Goal: Task Accomplishment & Management: Manage account settings

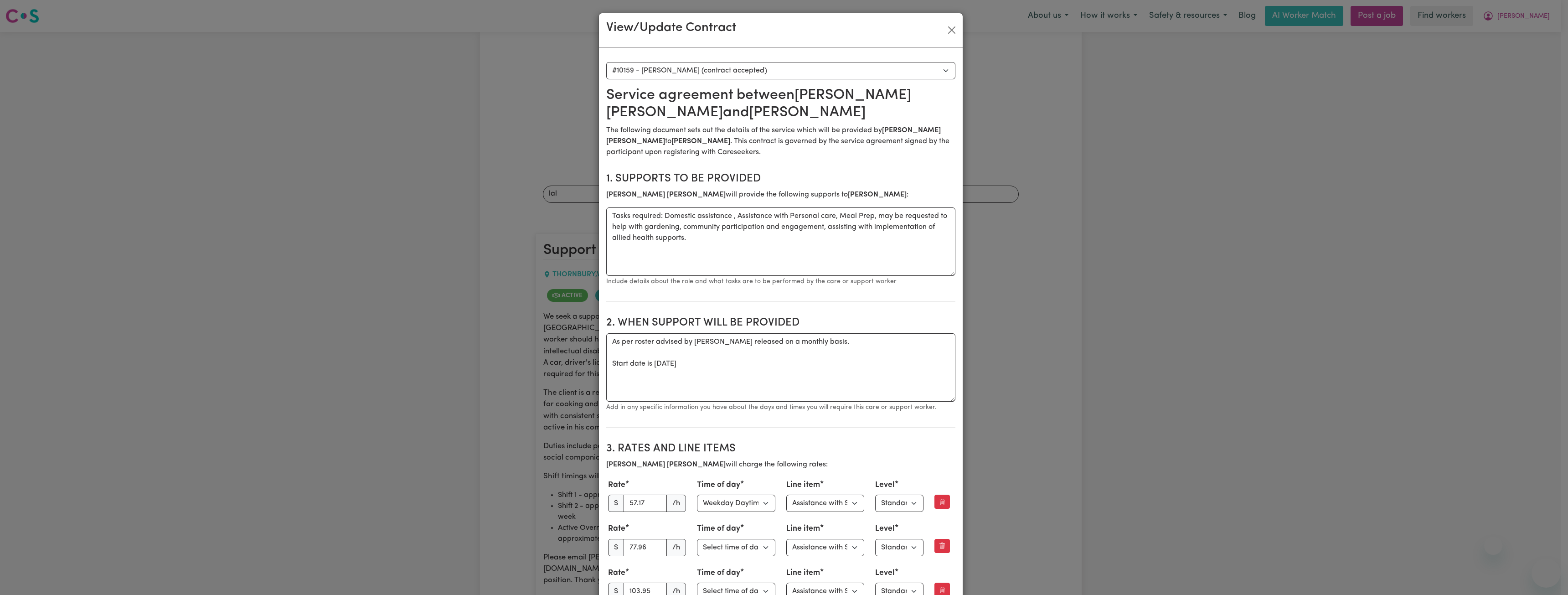
select select "9771"
select select "WEEKDAY_DAYTIME"
select select "ASSISTANCE_SELF_CARE"
select select "ONE"
select select "[DATE]"
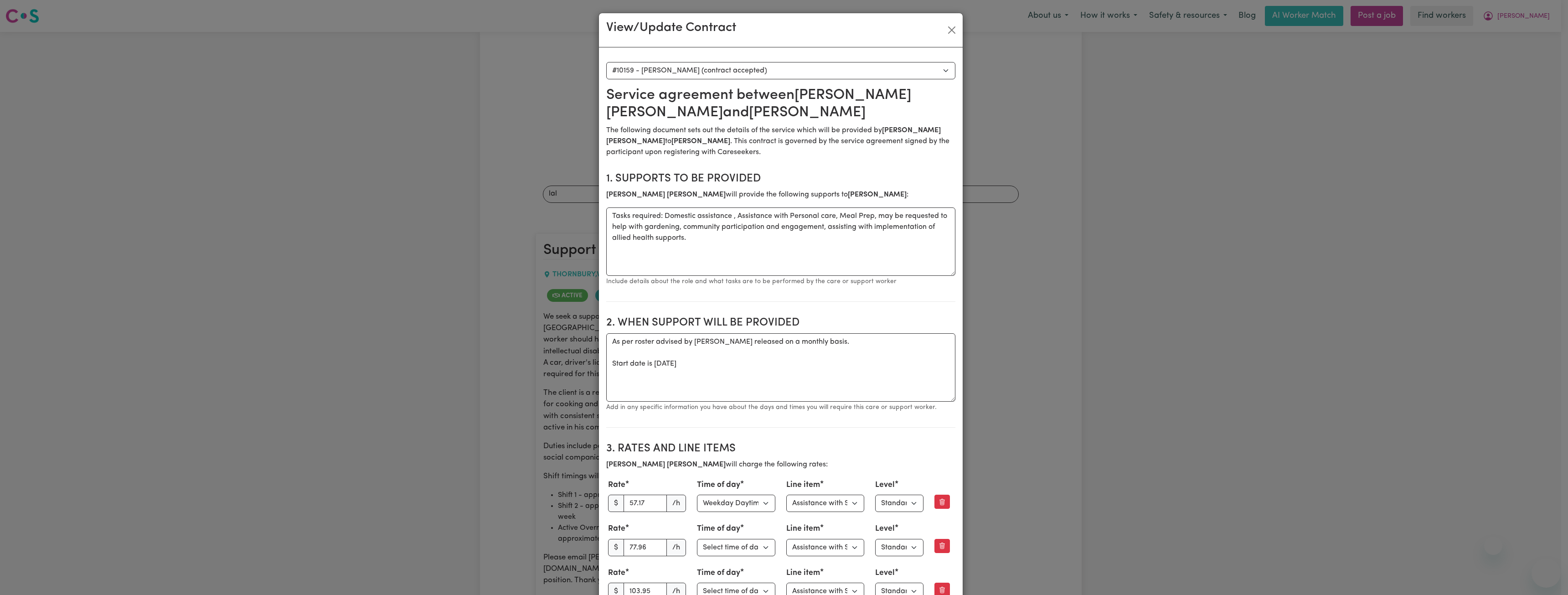
select select "ASSISTANCE_SELF_CARE"
select select "ONE"
select select "[DATE]"
select select "ASSISTANCE_SELF_CARE"
select select "ONE"
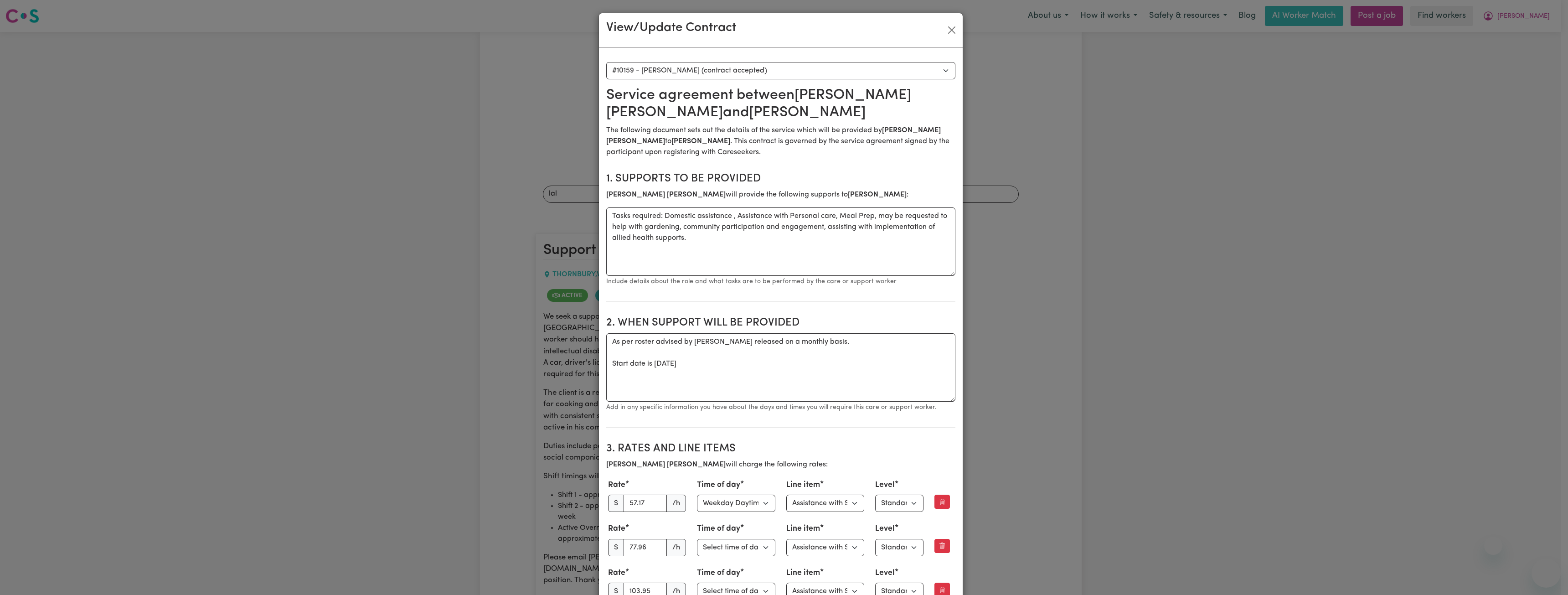
select select "PUBLIC_HOLIDAY"
select select "ASSISTANCE_SELF_CARE"
select select "ONE"
select select "WEEKDAY_EVENING"
select select "ASSISTANCE_SELF_CARE"
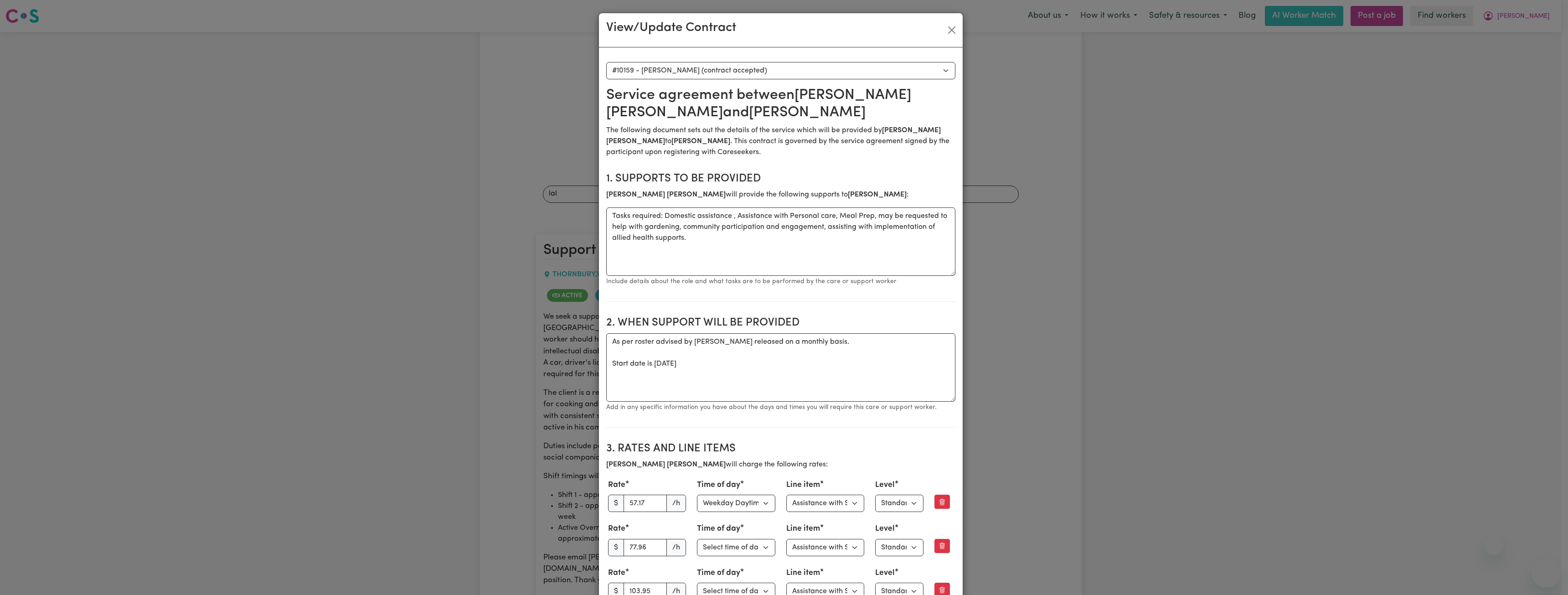
select select "ONE"
select select "OVERNIGHT_ACTIVE"
select select "OVERNIGHT_ACTIVE_STANDARD"
select select "ONE"
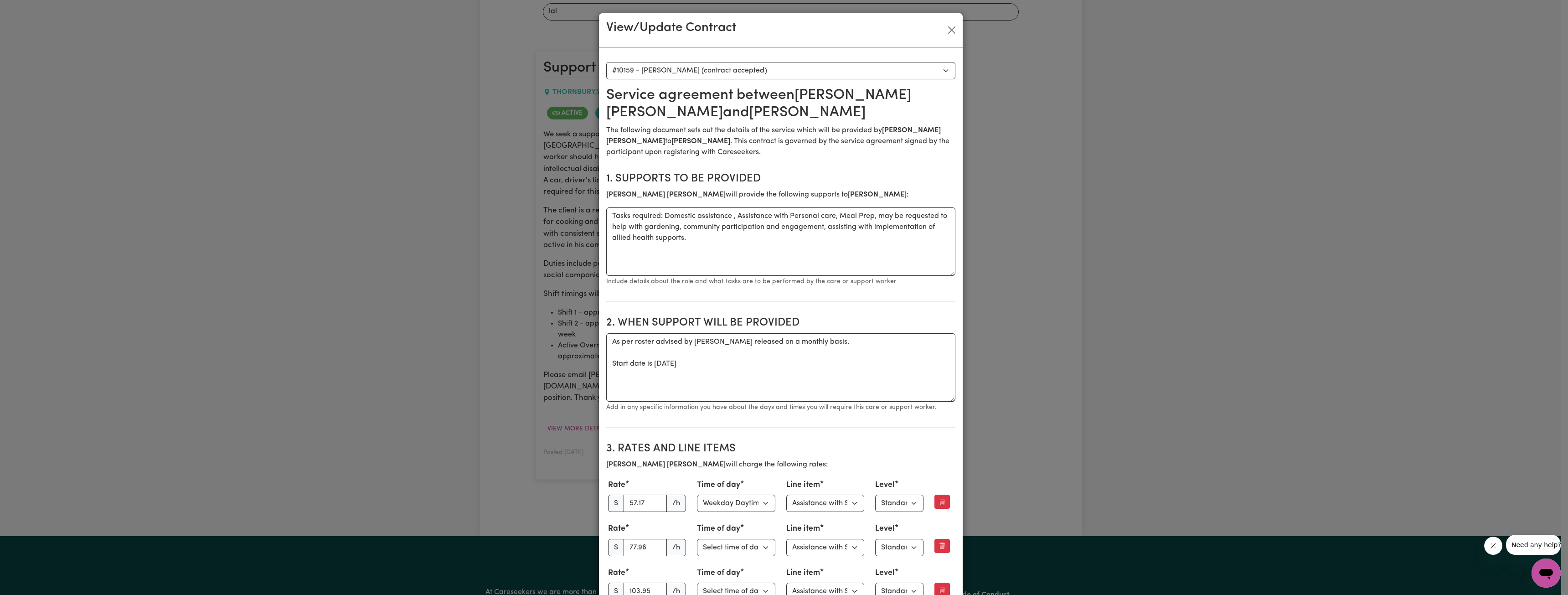
click at [956, 24] on div "View/Update Contract" at bounding box center [781, 29] width 363 height 34
click at [946, 30] on button "Close" at bounding box center [951, 29] width 15 height 15
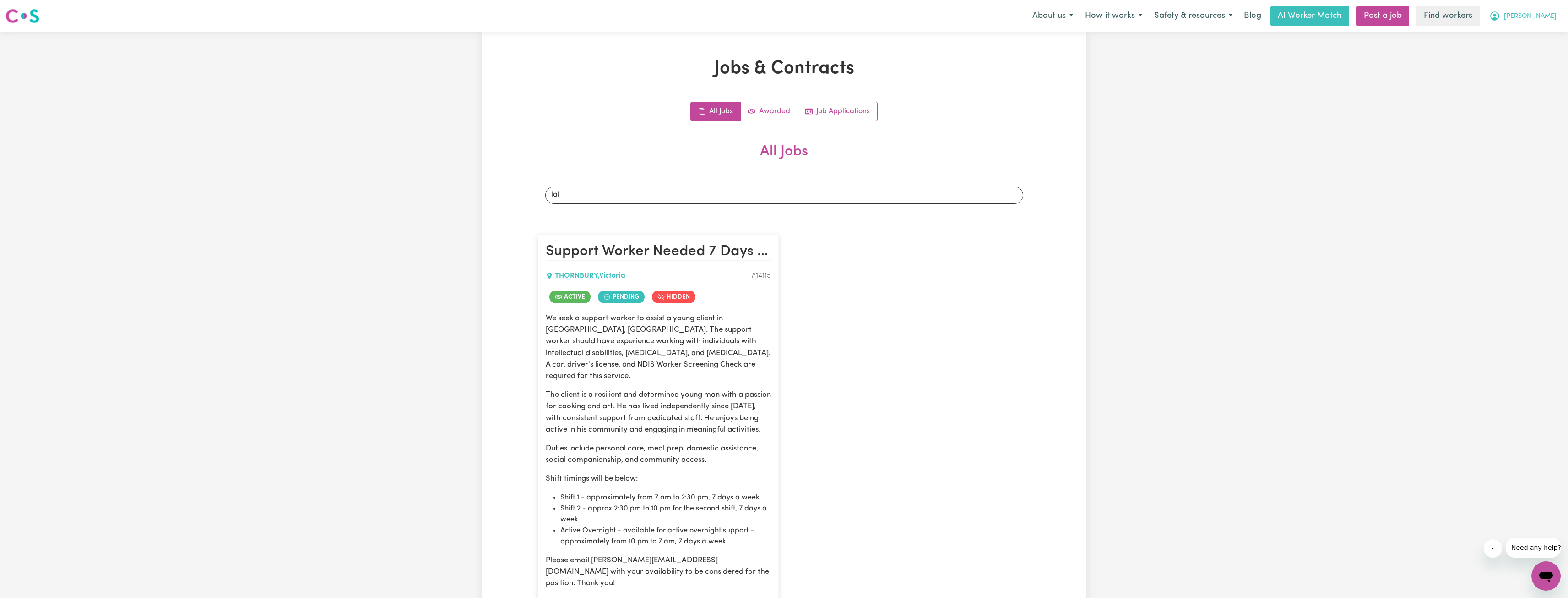
click at [1533, 16] on button "[PERSON_NAME]" at bounding box center [1523, 15] width 79 height 19
drag, startPoint x: 1537, startPoint y: 26, endPoint x: 1533, endPoint y: 51, distance: 25.3
click at [1533, 51] on link "Logout" at bounding box center [1525, 53] width 72 height 18
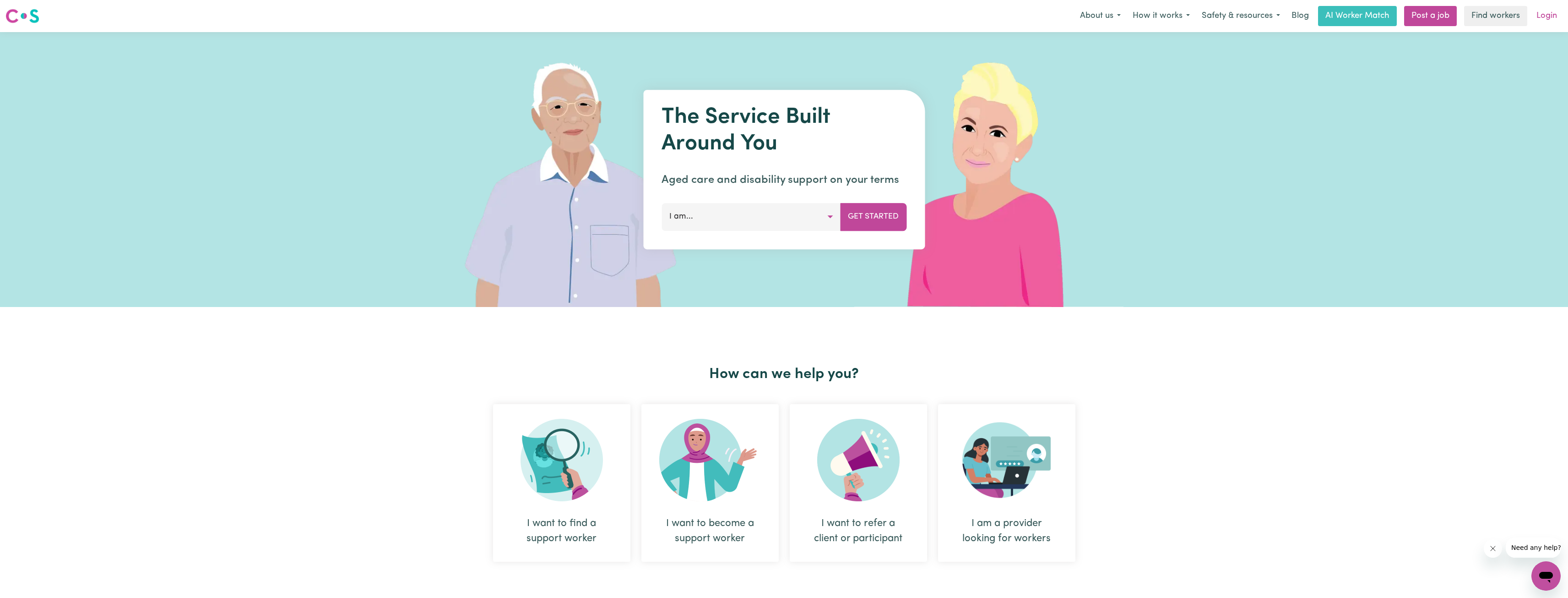
click at [1548, 17] on link "Login" at bounding box center [1546, 16] width 32 height 20
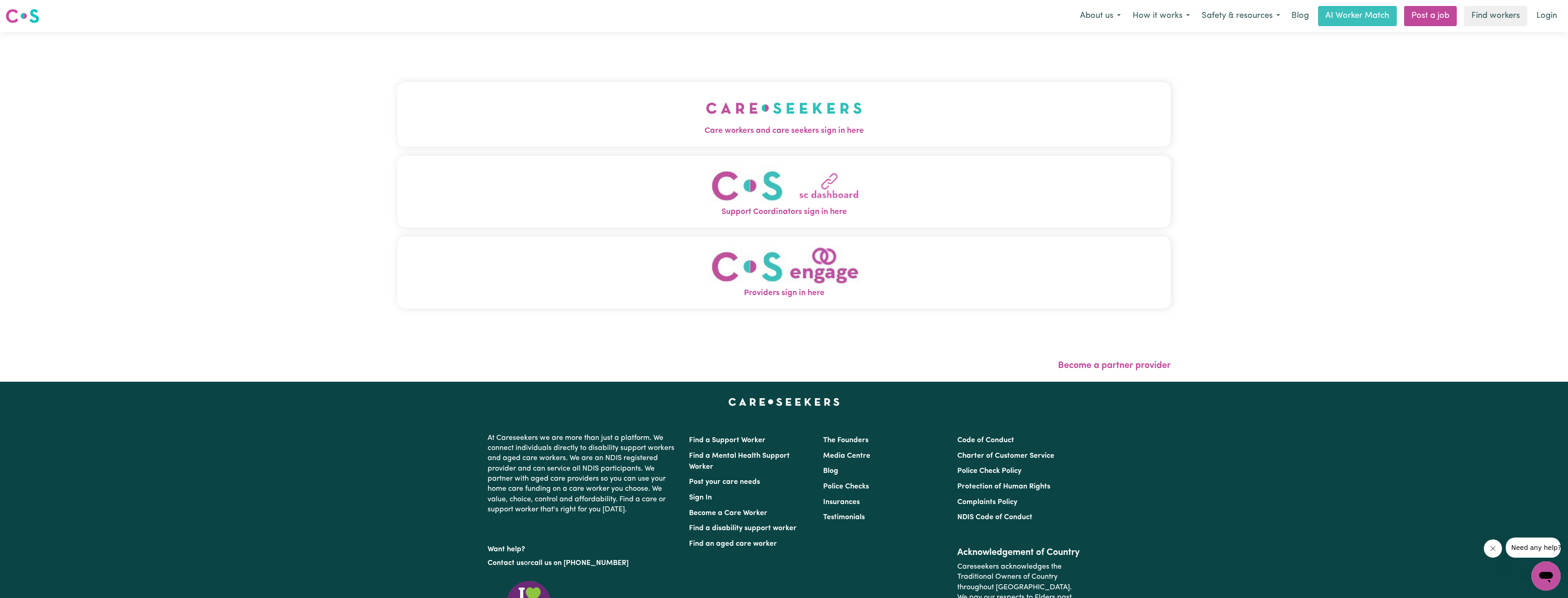
click at [779, 123] on button "Care workers and care seekers sign in here" at bounding box center [784, 113] width 773 height 64
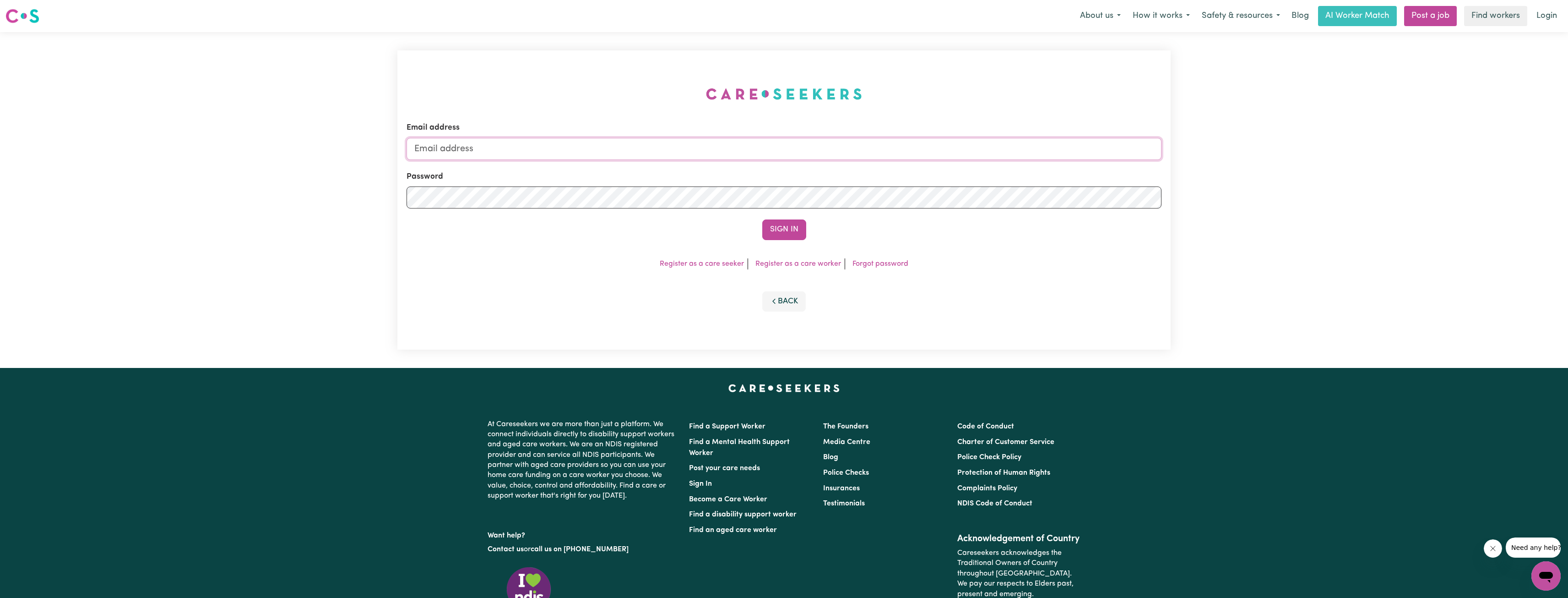
click at [849, 144] on input "Email address" at bounding box center [783, 149] width 754 height 22
drag, startPoint x: 463, startPoint y: 150, endPoint x: 727, endPoint y: 176, distance: 265.3
click at [728, 177] on form "Email address [EMAIL_ADDRESS][PERSON_NAME][DOMAIN_NAME] Password Sign In" at bounding box center [783, 180] width 754 height 117
click at [676, 156] on input "superuser~[EMAIL_ADDRESS][DOMAIN_NAME]" at bounding box center [783, 149] width 754 height 22
click at [675, 155] on input "superuser~[EMAIL_ADDRESS][DOMAIN_NAME]" at bounding box center [783, 149] width 754 height 22
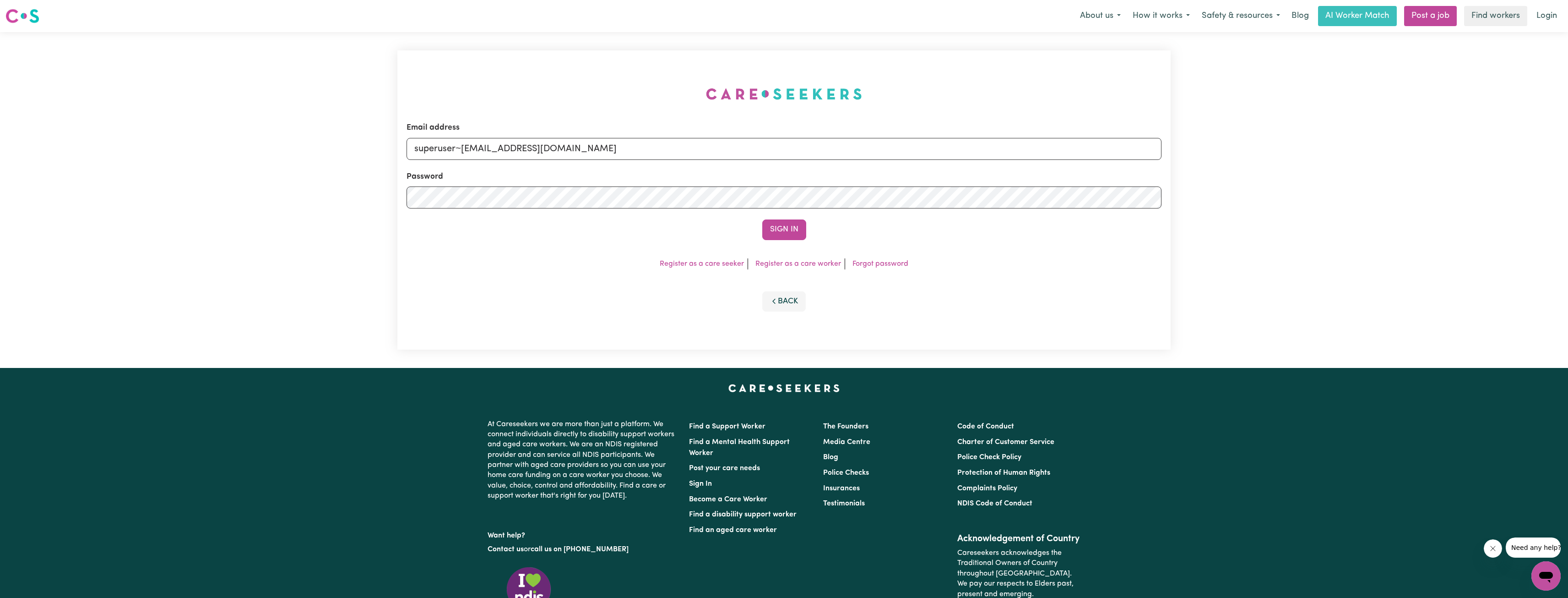
click at [675, 155] on input "superuser~[EMAIL_ADDRESS][DOMAIN_NAME]" at bounding box center [783, 149] width 754 height 22
click at [675, 150] on input "superuser~[EMAIL_ADDRESS][DOMAIN_NAME]" at bounding box center [783, 149] width 754 height 22
click at [675, 149] on input "superuser~[EMAIL_ADDRESS][DOMAIN_NAME]" at bounding box center [783, 149] width 754 height 22
type input "[EMAIL_ADDRESS][DOMAIN_NAME]"
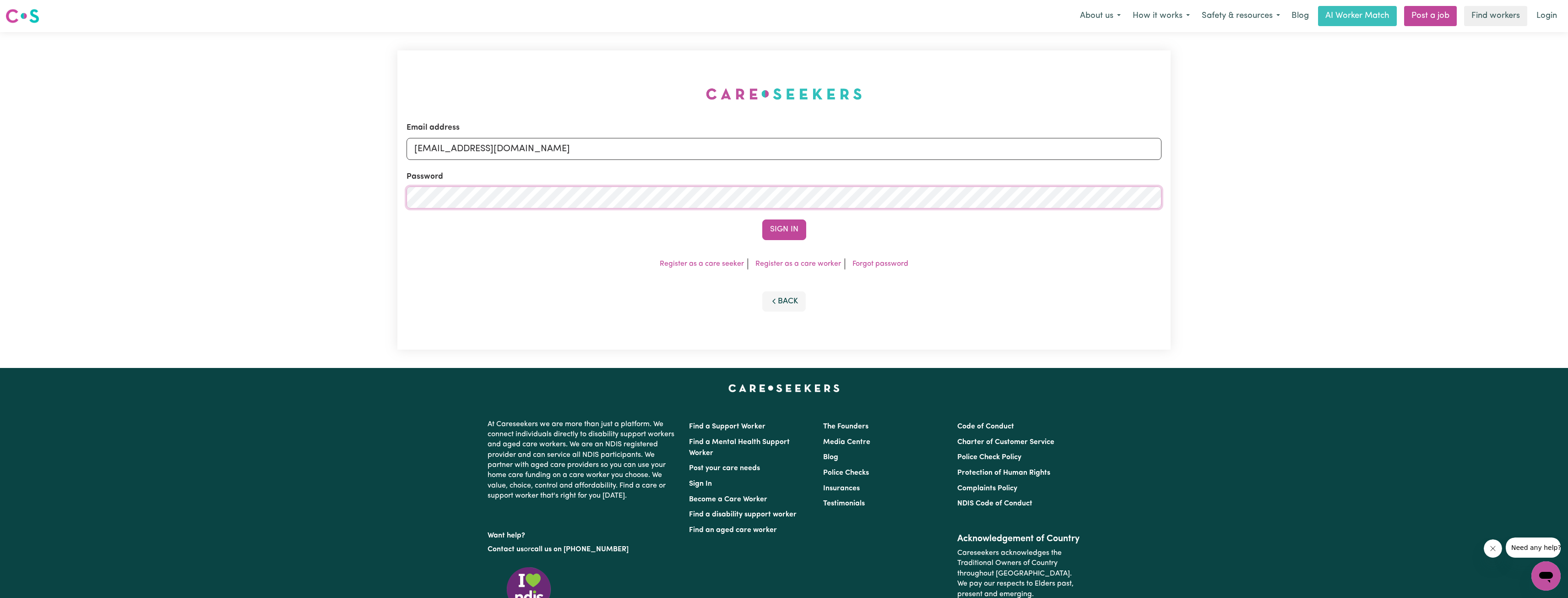
click at [762, 219] on button "Sign In" at bounding box center [784, 229] width 44 height 20
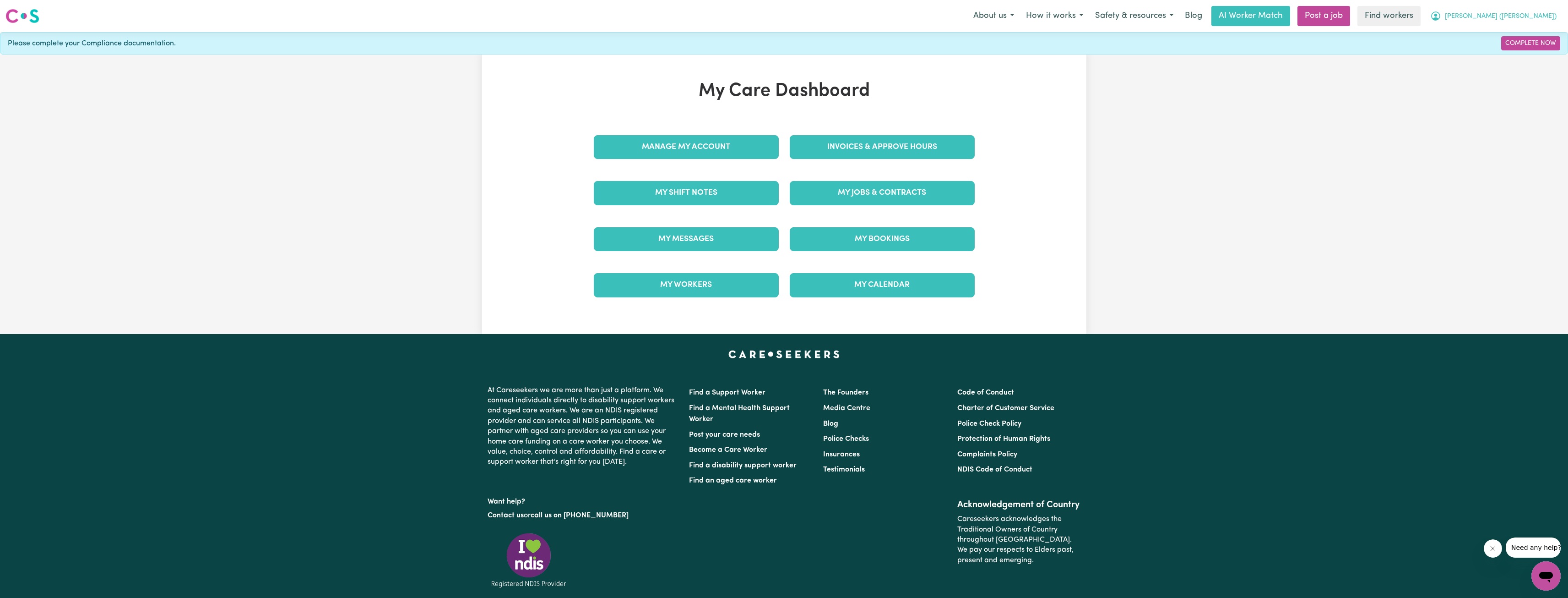
click at [1514, 8] on button "[PERSON_NAME] ([PERSON_NAME])" at bounding box center [1493, 15] width 138 height 19
click at [1503, 47] on link "Logout" at bounding box center [1525, 53] width 72 height 18
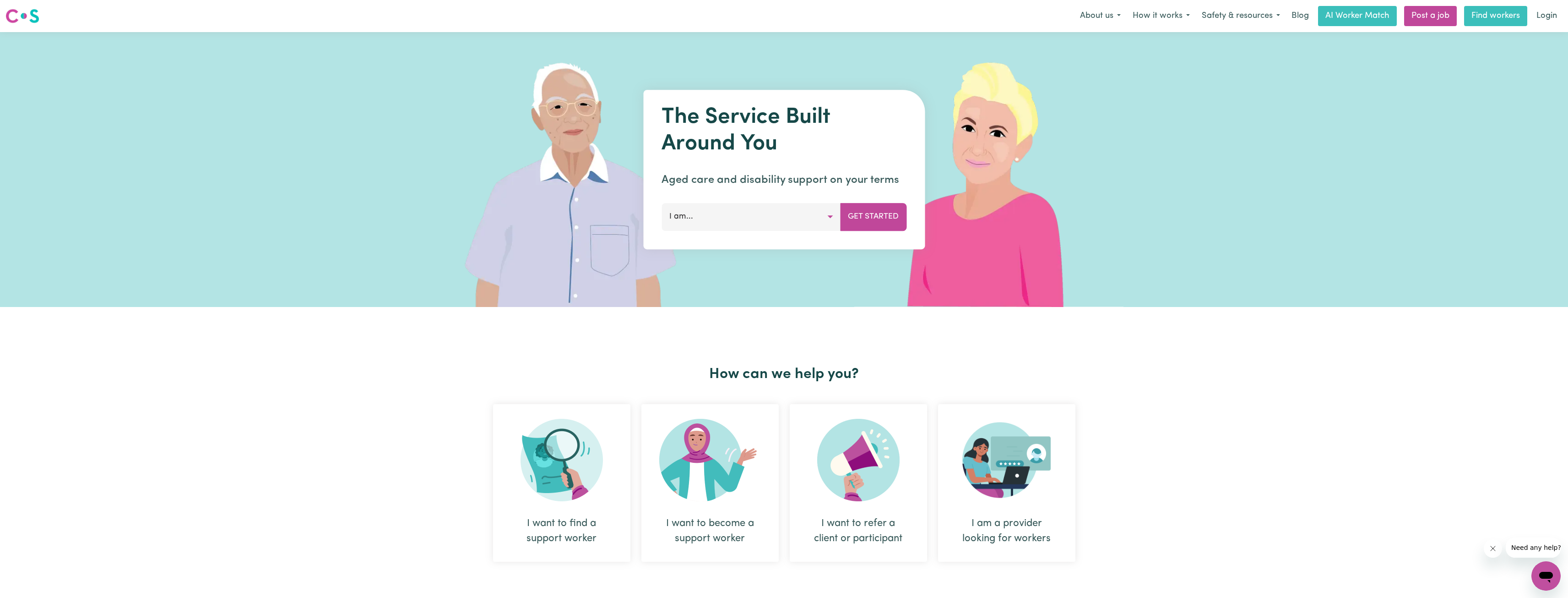
click at [1527, 19] on link "Find workers" at bounding box center [1495, 16] width 63 height 20
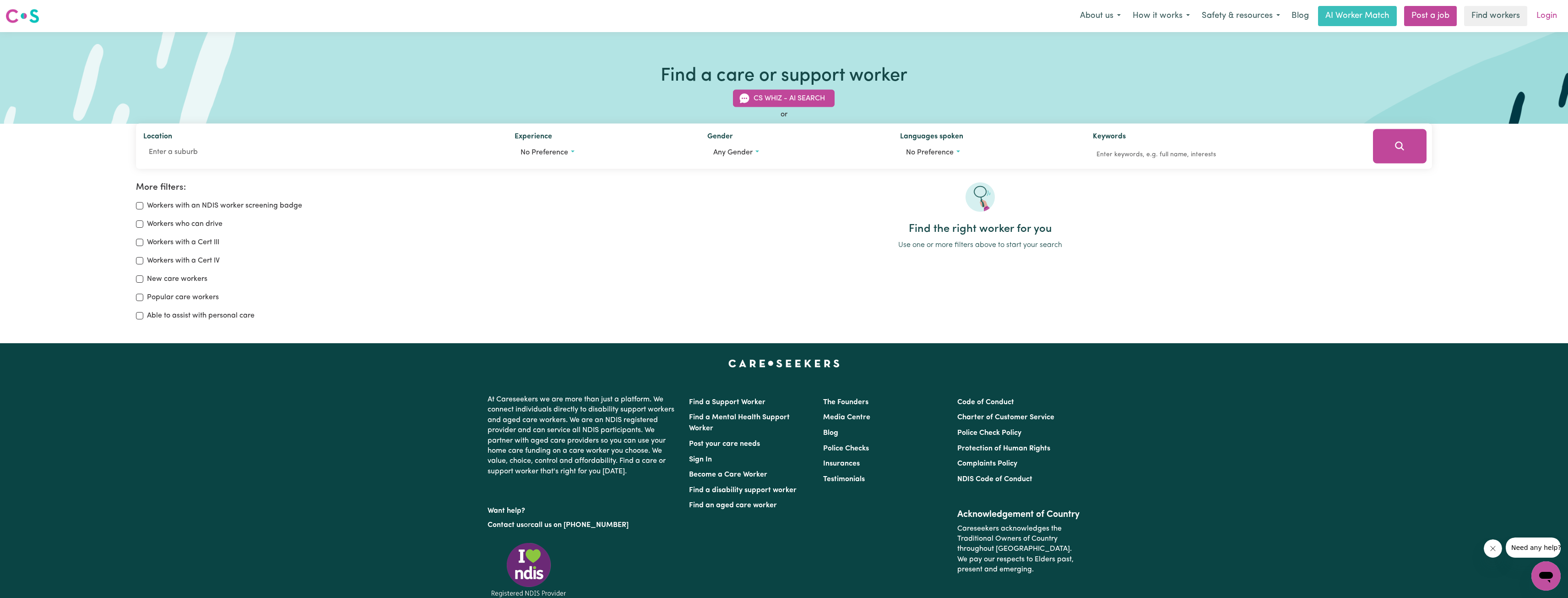
click at [1538, 18] on link "Login" at bounding box center [1546, 16] width 32 height 20
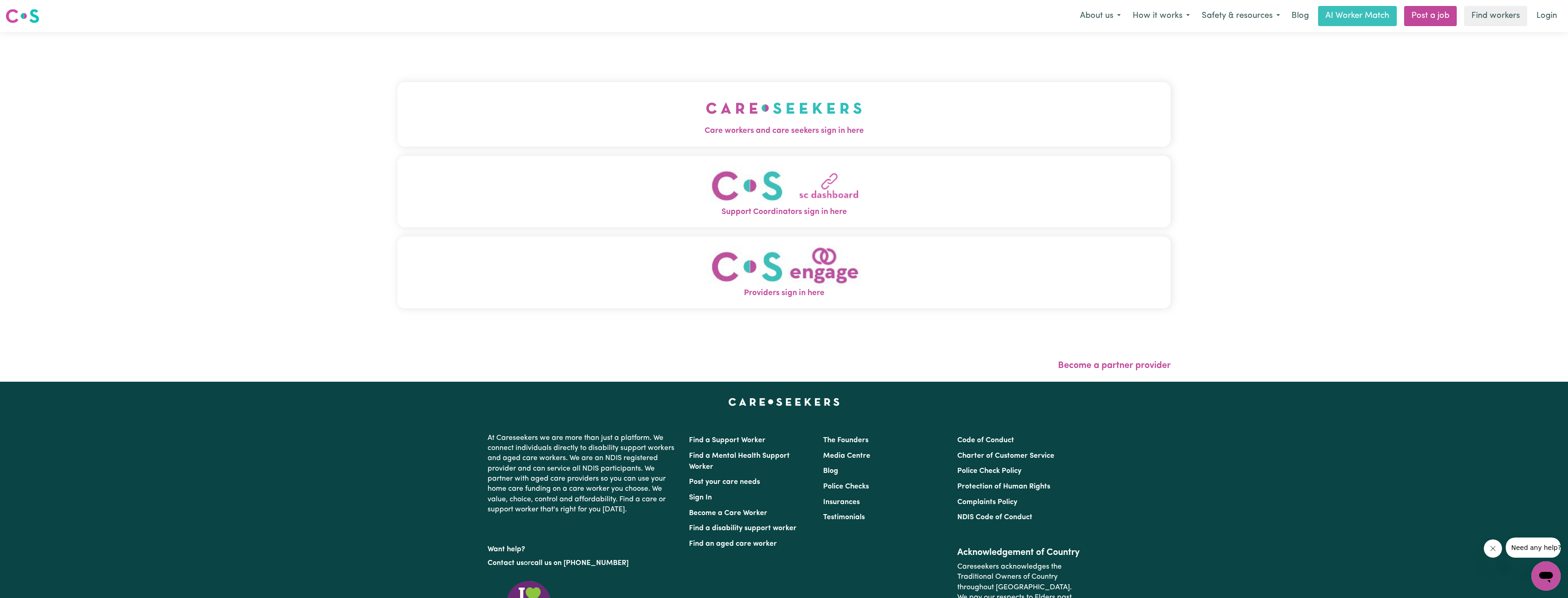
click at [929, 103] on button "Care workers and care seekers sign in here" at bounding box center [784, 113] width 773 height 64
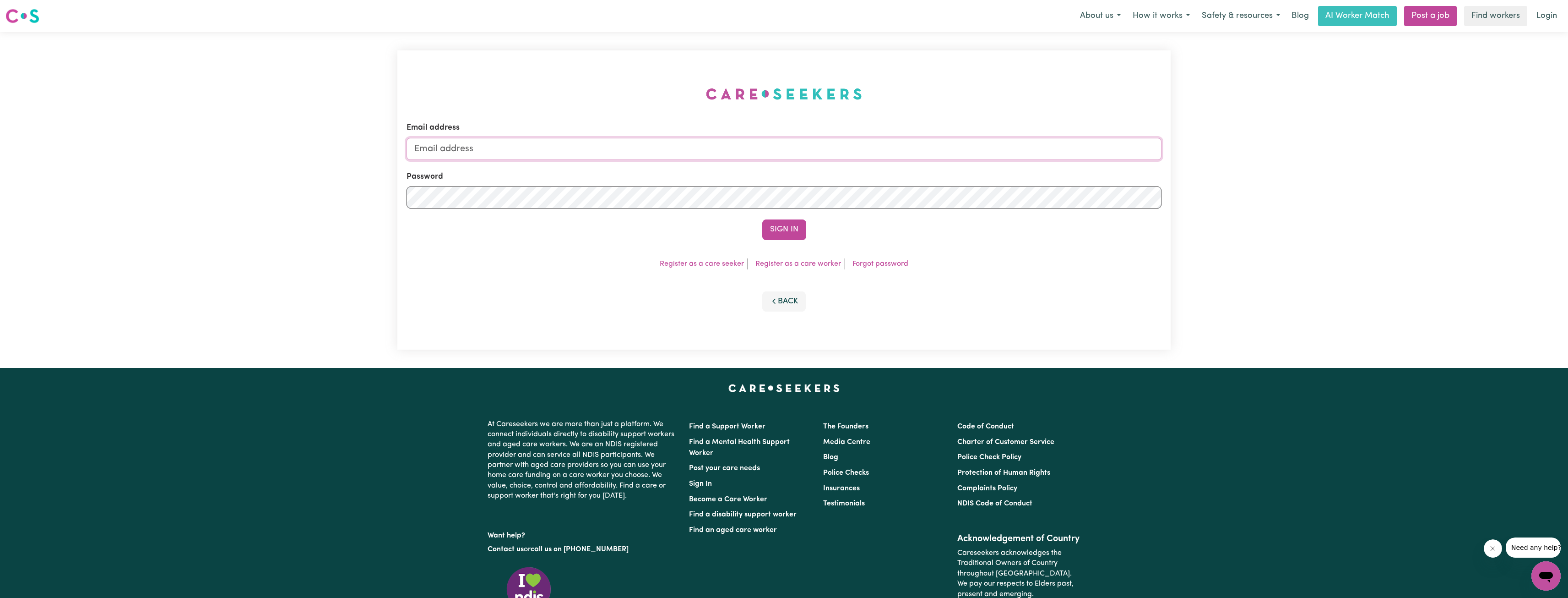
click at [616, 143] on input "Email address" at bounding box center [783, 149] width 754 height 22
click at [1536, 19] on link "Login" at bounding box center [1546, 16] width 32 height 20
click at [821, 152] on input "Email address" at bounding box center [783, 149] width 754 height 22
drag, startPoint x: 462, startPoint y: 148, endPoint x: 645, endPoint y: 161, distance: 183.5
click at [635, 160] on form "Email address [EMAIL_ADDRESS][PERSON_NAME][DOMAIN_NAME] Password Sign In" at bounding box center [783, 180] width 754 height 117
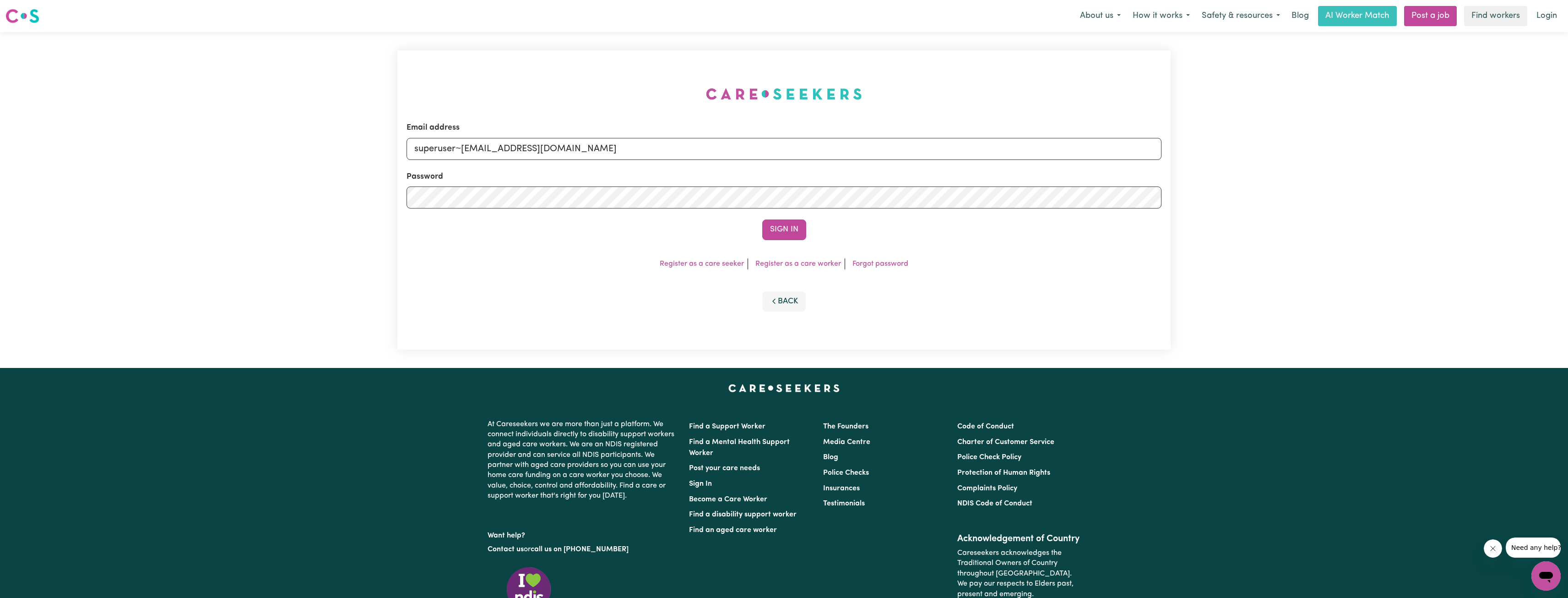
type input "superuser~[EMAIL_ADDRESS][DOMAIN_NAME]"
click at [760, 216] on form "Email address superuser~[EMAIL_ADDRESS][DOMAIN_NAME] Password Sign In" at bounding box center [783, 180] width 754 height 117
click at [776, 230] on button "Sign In" at bounding box center [784, 229] width 44 height 20
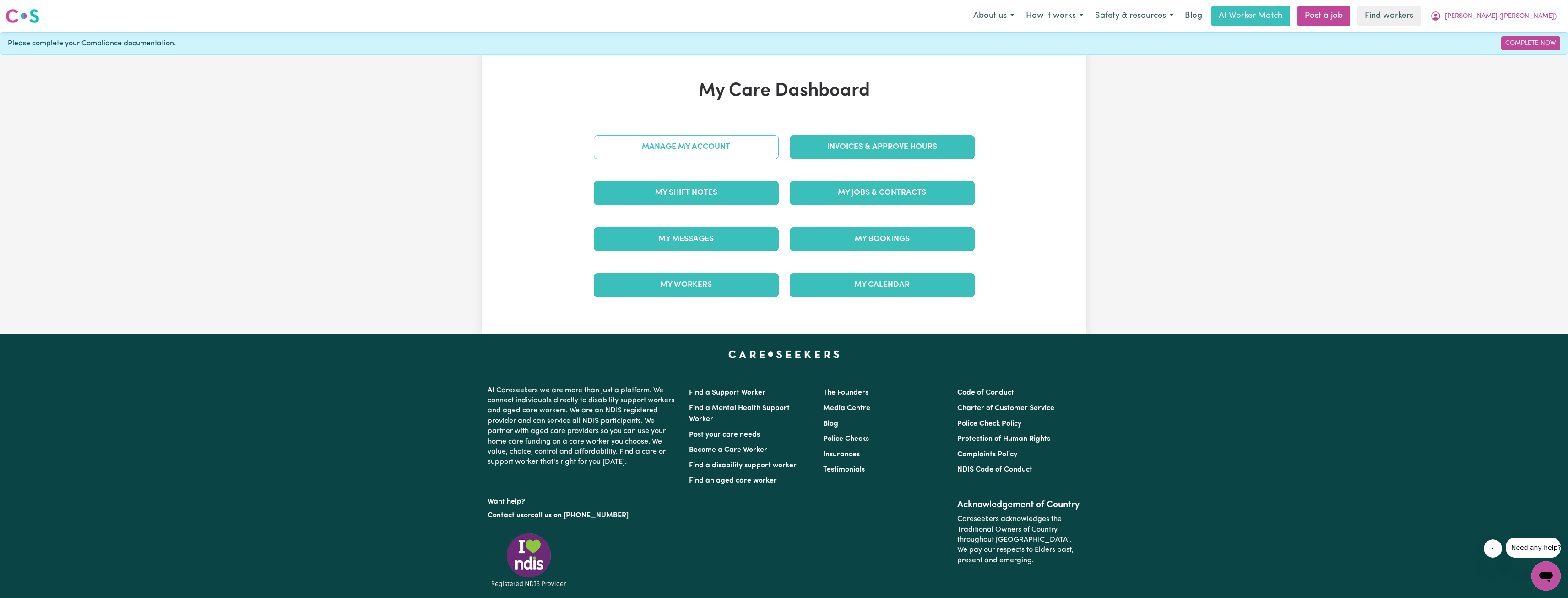
click at [695, 140] on link "Manage My Account" at bounding box center [686, 147] width 185 height 24
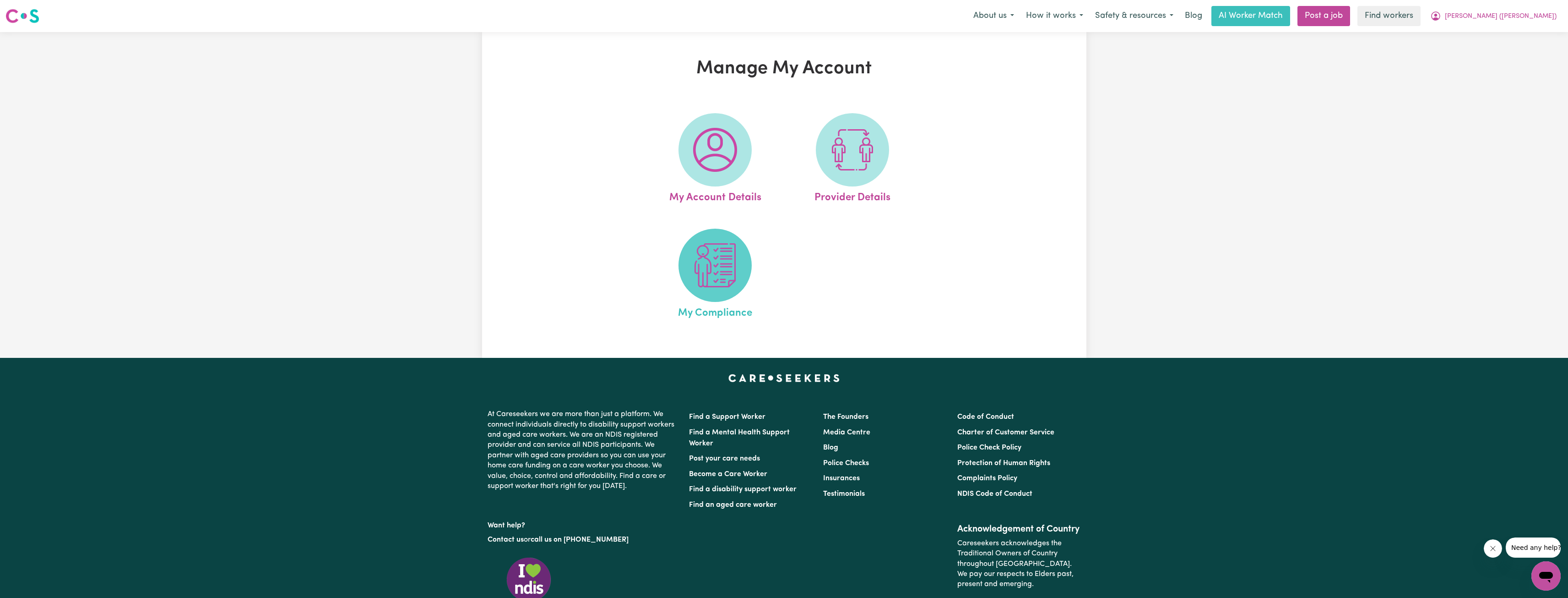
click at [736, 265] on img at bounding box center [715, 264] width 44 height 44
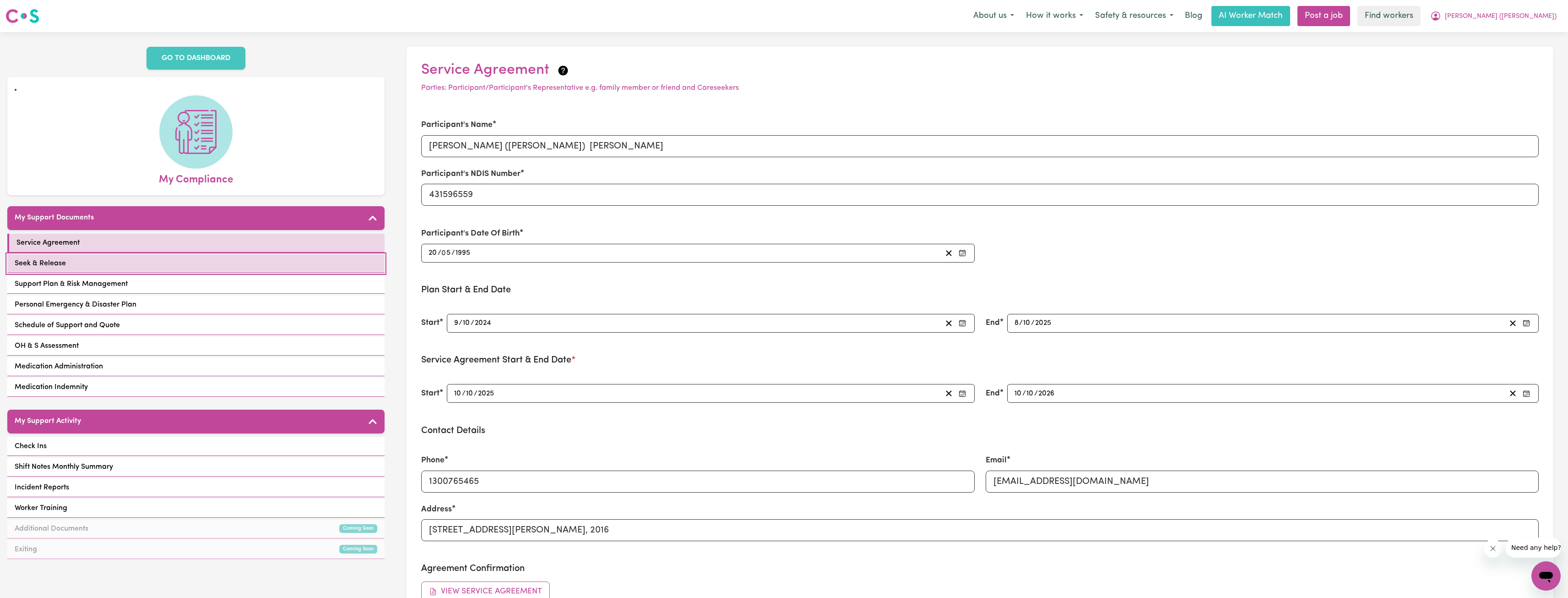
click at [157, 255] on link "Seek & Release" at bounding box center [195, 263] width 377 height 19
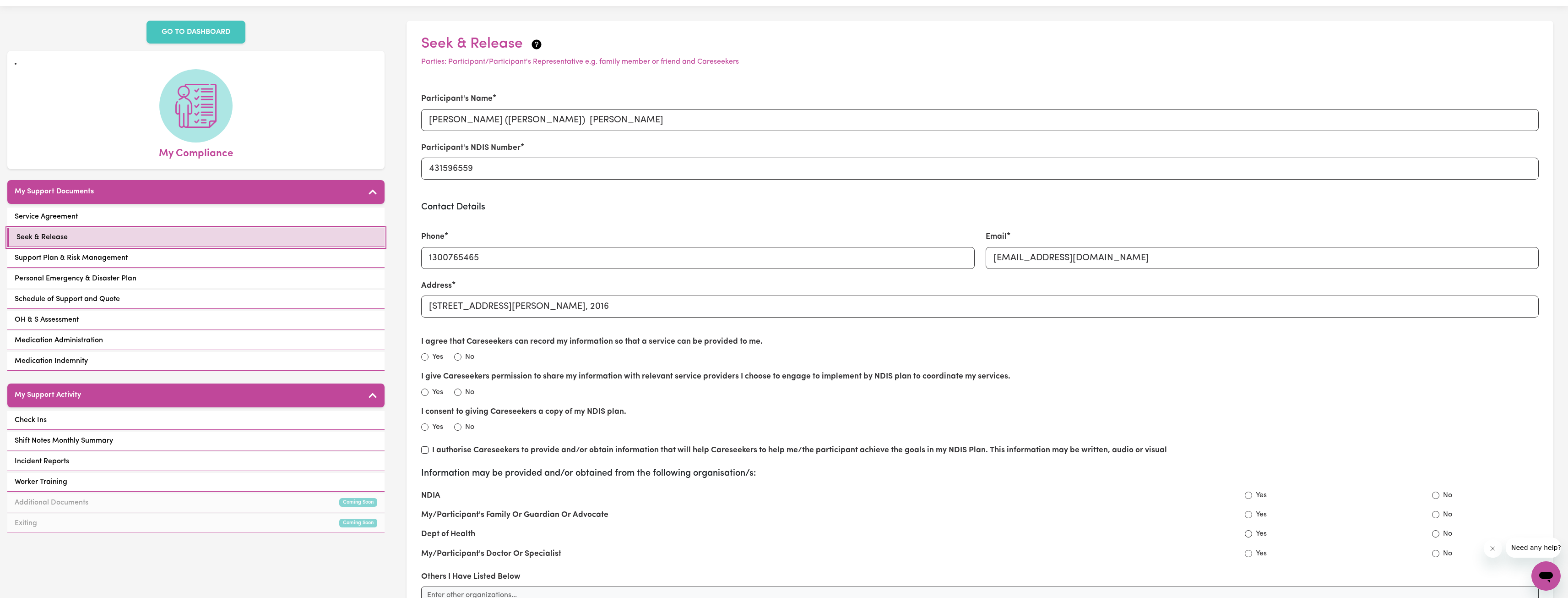
scroll to position [92, 0]
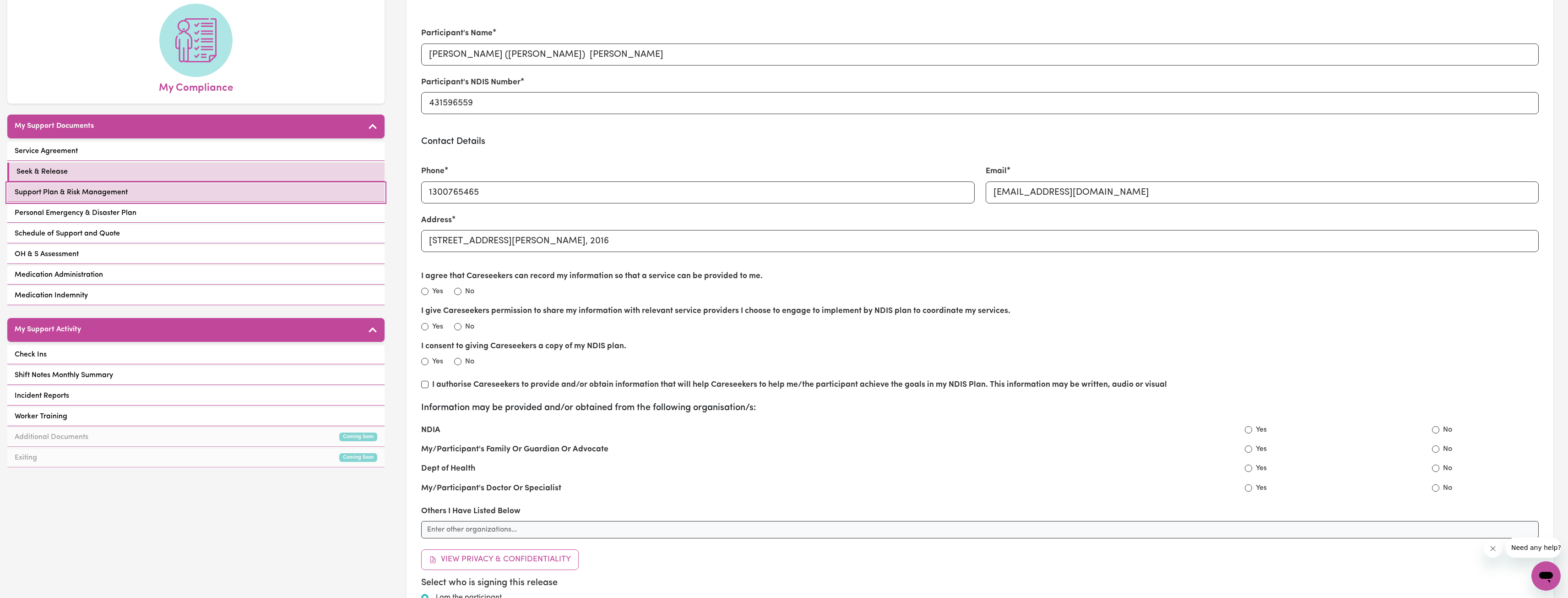
click at [228, 184] on link "Support Plan & Risk Management" at bounding box center [195, 192] width 377 height 19
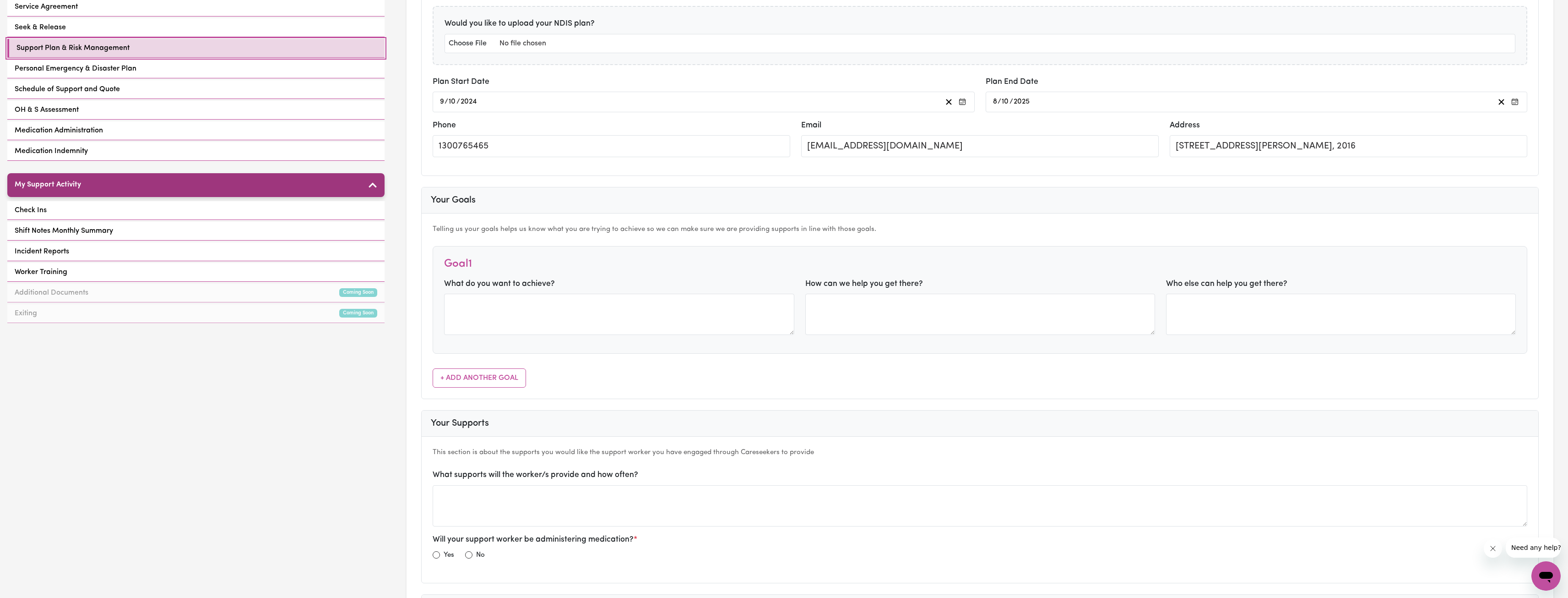
scroll to position [229, 0]
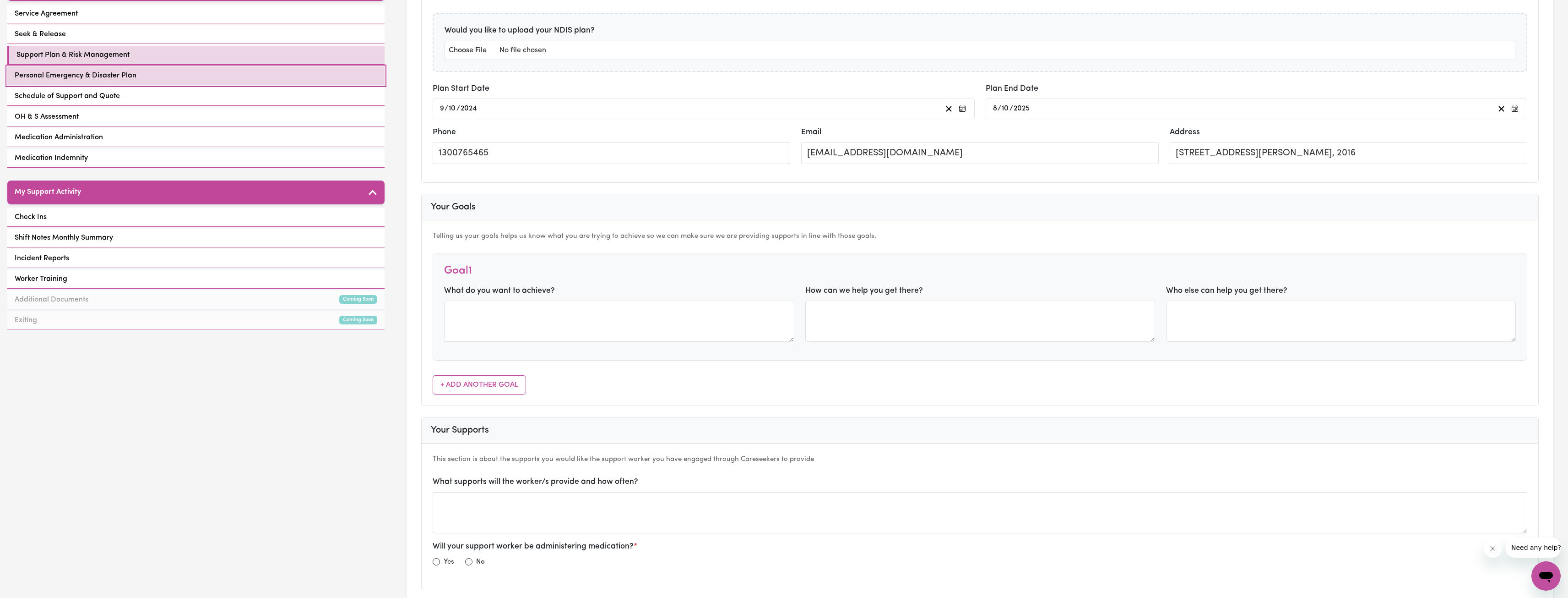
click at [196, 67] on link "Personal Emergency & Disaster Plan" at bounding box center [195, 75] width 377 height 19
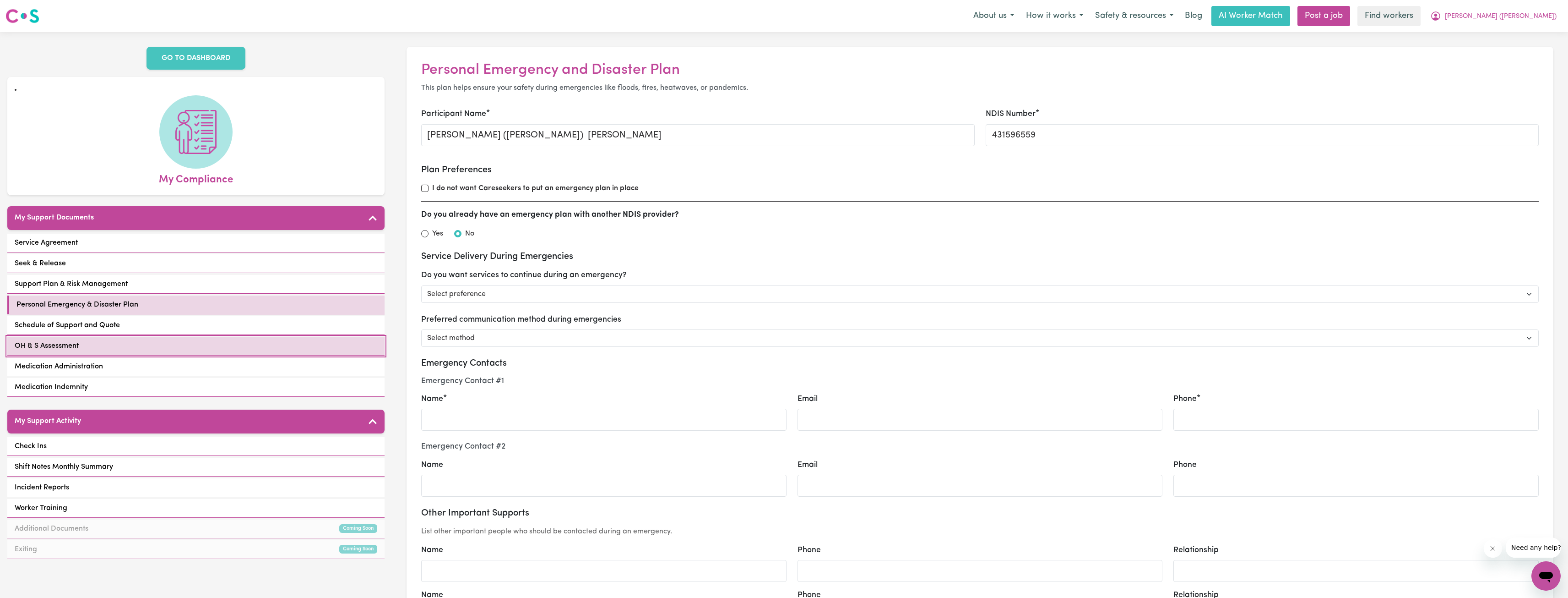
click at [217, 336] on link "OH & S Assessment" at bounding box center [195, 345] width 377 height 19
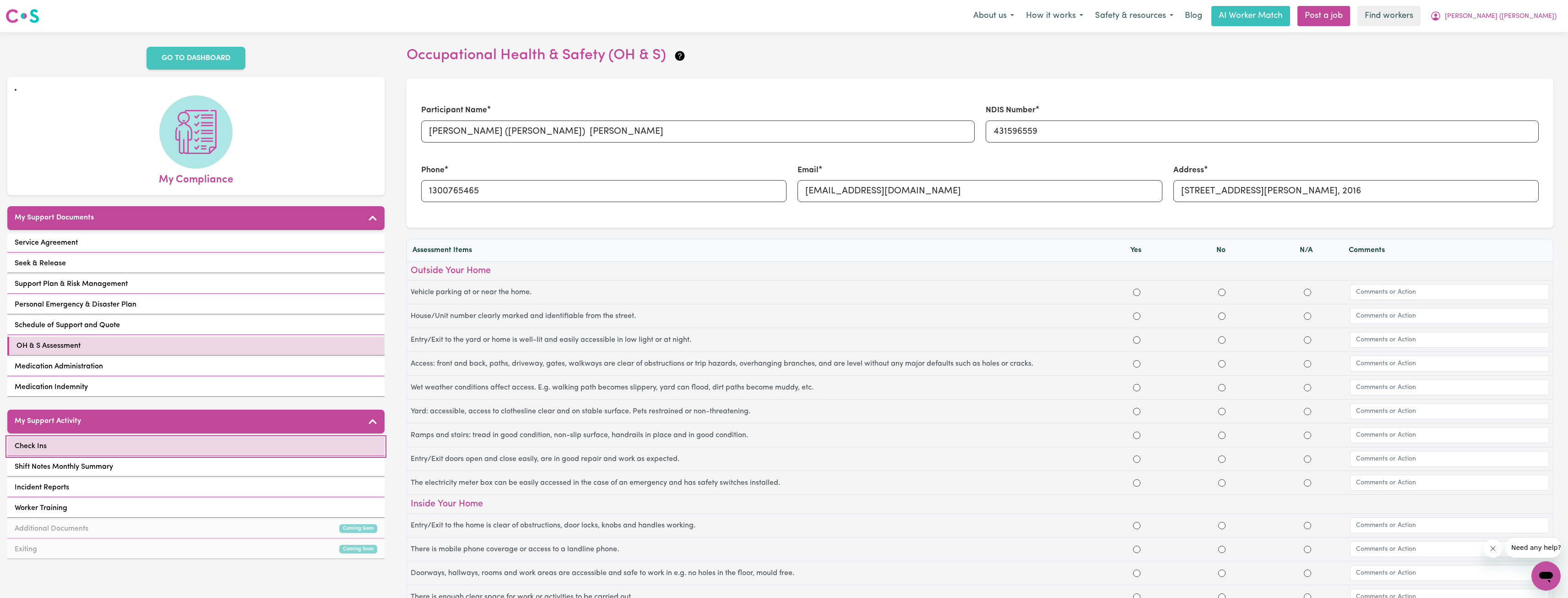
click at [273, 437] on link "Check Ins" at bounding box center [195, 446] width 377 height 19
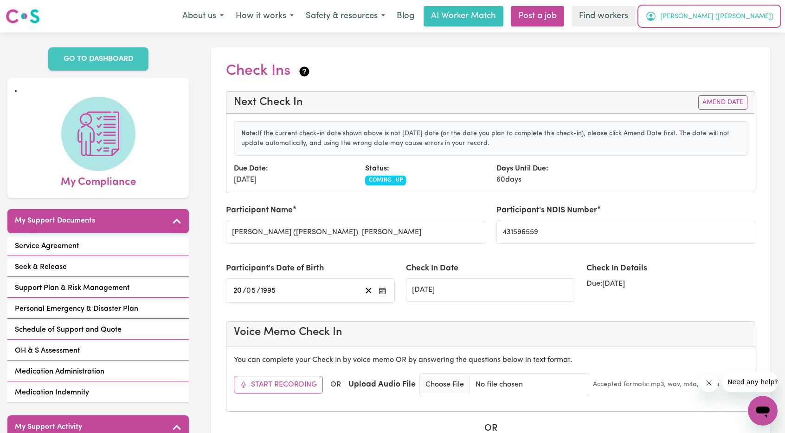
click at [746, 19] on span "[PERSON_NAME] ([PERSON_NAME])" at bounding box center [717, 17] width 113 height 10
click at [735, 34] on link "My Dashboard" at bounding box center [742, 36] width 73 height 18
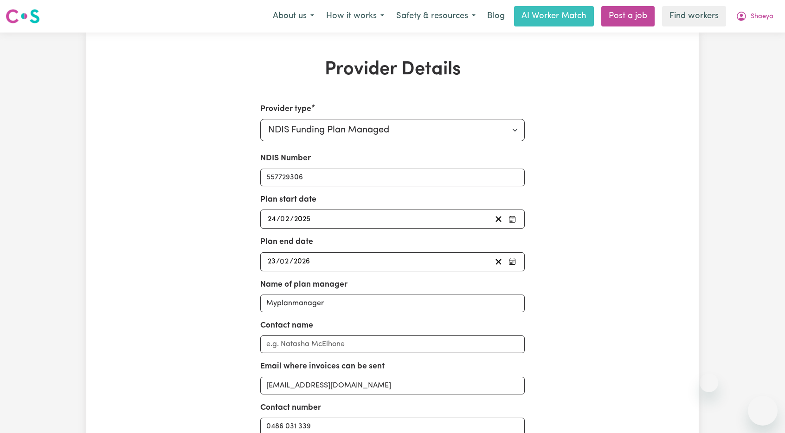
select select "NDIS_FUNDING_PLAN_MANAGED"
click at [768, 10] on button "Shaeya" at bounding box center [755, 15] width 50 height 19
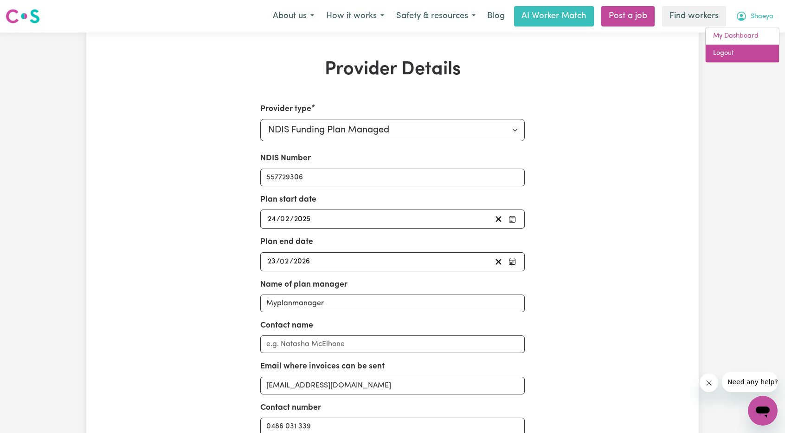
click at [745, 59] on link "Logout" at bounding box center [742, 54] width 73 height 18
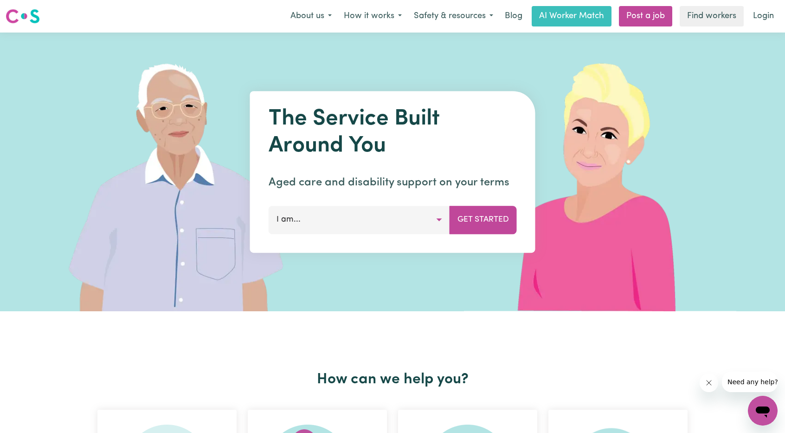
click at [769, 19] on link "Login" at bounding box center [764, 16] width 32 height 20
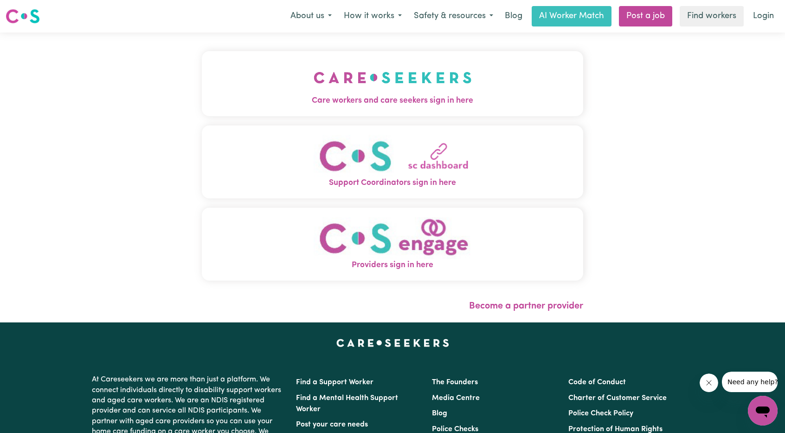
click at [314, 87] on img "Care workers and care seekers sign in here" at bounding box center [393, 77] width 158 height 34
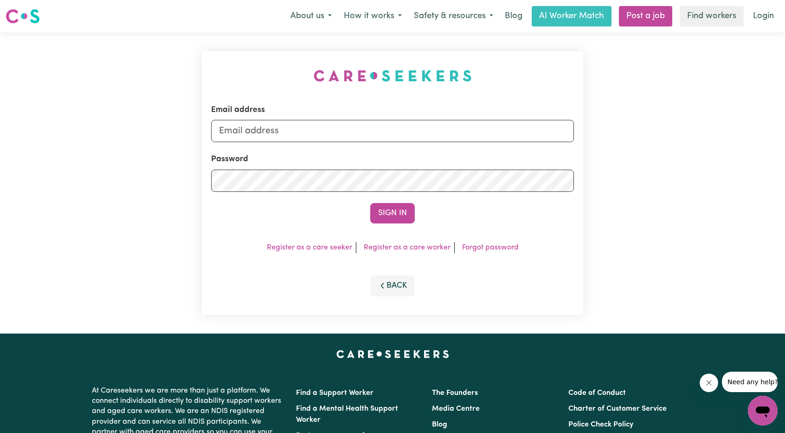
click at [411, 115] on div "Email address" at bounding box center [392, 123] width 363 height 38
click at [395, 128] on input "Email address" at bounding box center [392, 131] width 363 height 22
drag, startPoint x: 269, startPoint y: 128, endPoint x: 471, endPoint y: 161, distance: 204.7
click at [477, 145] on form "Email address [EMAIL_ADDRESS][PERSON_NAME][DOMAIN_NAME] Password Sign In" at bounding box center [392, 163] width 363 height 119
type input "superuser~jzuckerman1@outlook.com"
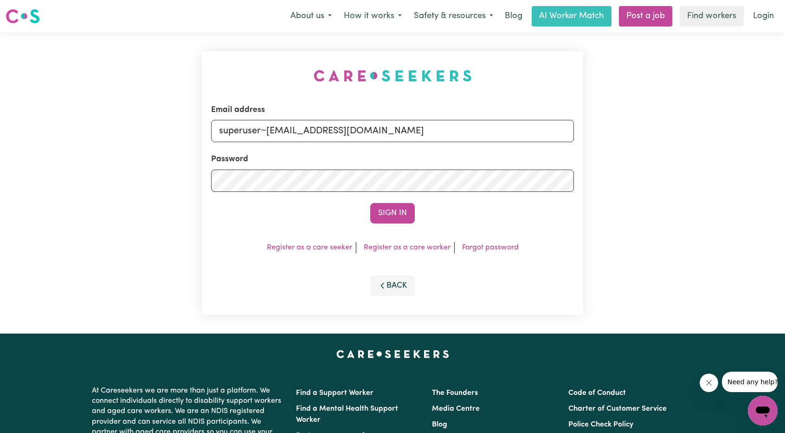
click at [369, 214] on div "Sign In" at bounding box center [392, 213] width 363 height 20
click at [395, 208] on button "Sign In" at bounding box center [392, 213] width 45 height 20
